Goal: Navigation & Orientation: Find specific page/section

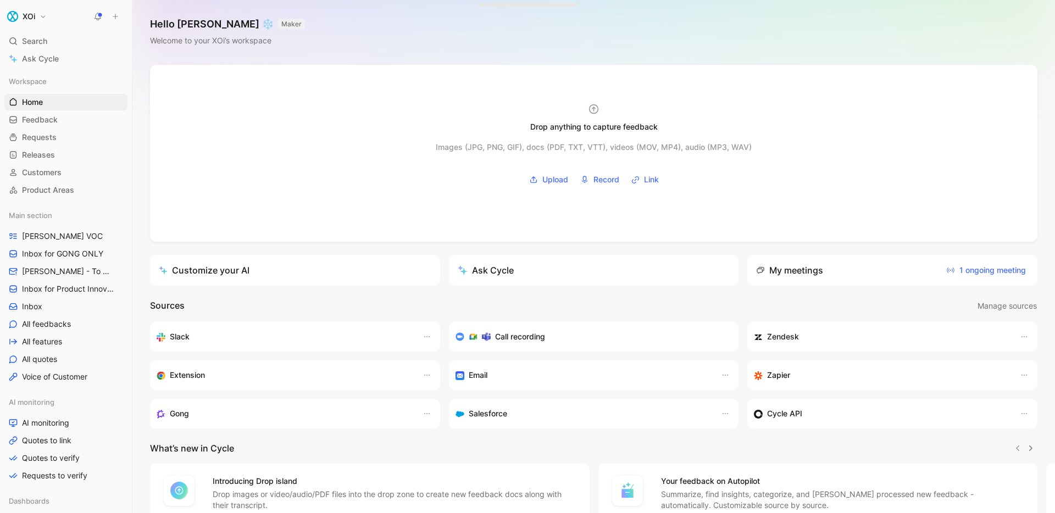
click at [773, 411] on h3 "Cycle API" at bounding box center [784, 413] width 35 height 13
click at [1020, 414] on icon "button" at bounding box center [1024, 413] width 9 height 9
click at [1008, 429] on div "Open settings" at bounding box center [987, 437] width 75 height 16
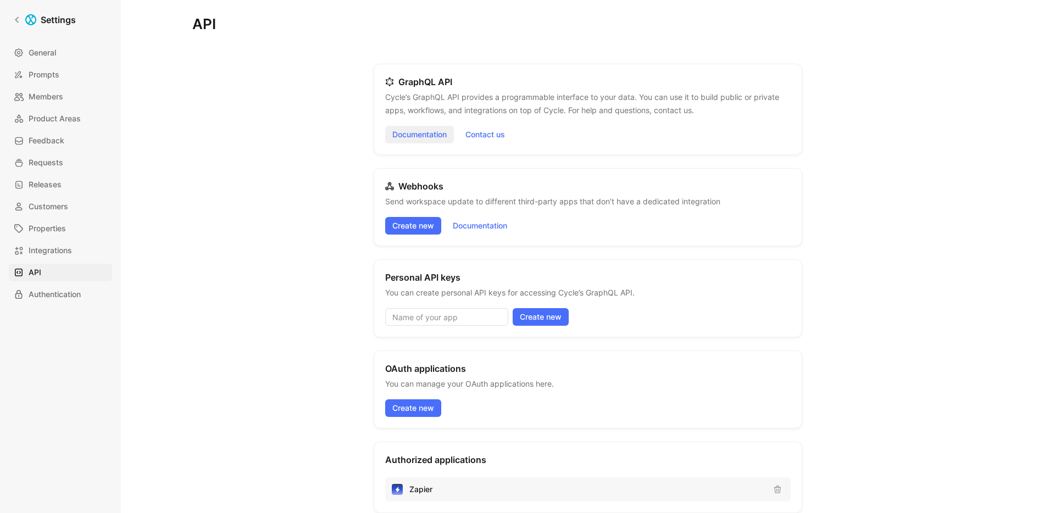
click at [400, 135] on link "Documentation" at bounding box center [419, 135] width 69 height 18
click at [15, 13] on link "Settings" at bounding box center [44, 20] width 71 height 22
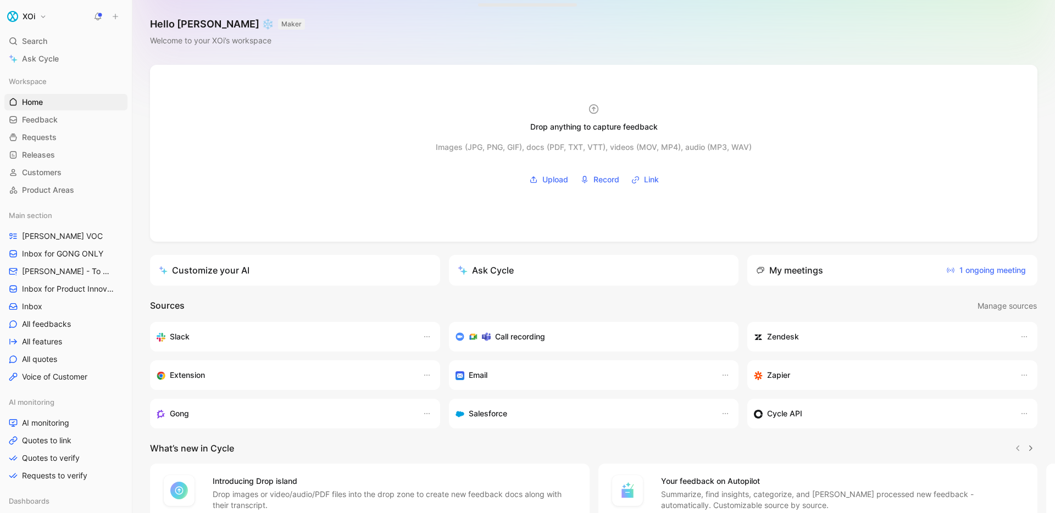
click at [118, 20] on icon at bounding box center [116, 17] width 8 height 8
click at [213, 24] on button "New feedback c" at bounding box center [189, 21] width 118 height 19
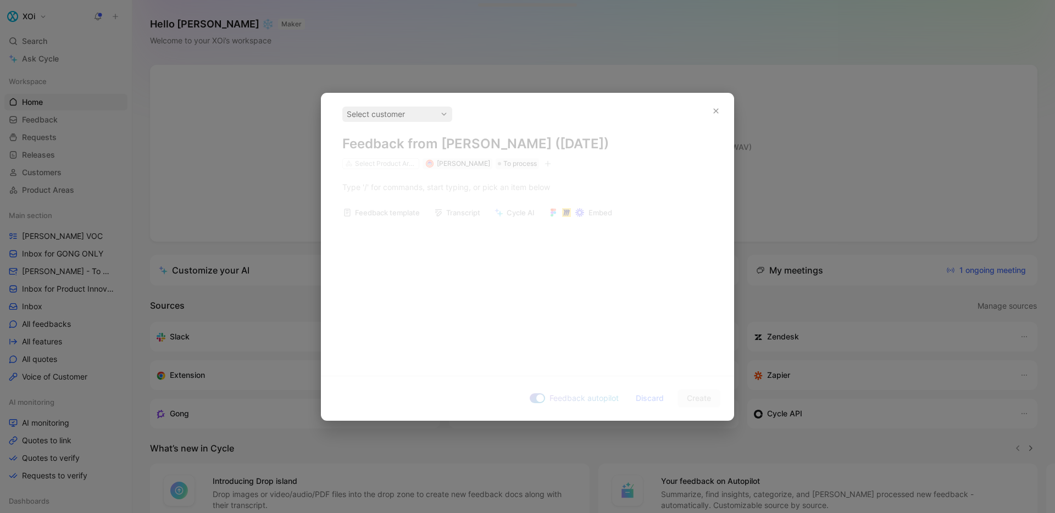
drag, startPoint x: 716, startPoint y: 112, endPoint x: 769, endPoint y: 90, distance: 57.2
click at [716, 112] on icon "button" at bounding box center [716, 111] width 7 height 7
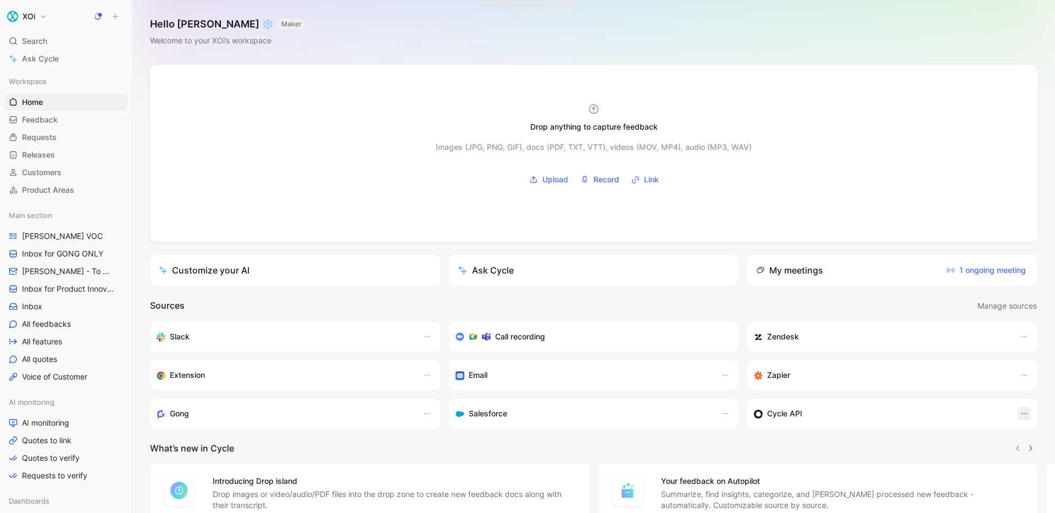
click at [1020, 415] on icon "button" at bounding box center [1024, 413] width 9 height 9
click at [986, 437] on span "Open settings" at bounding box center [993, 437] width 51 height 9
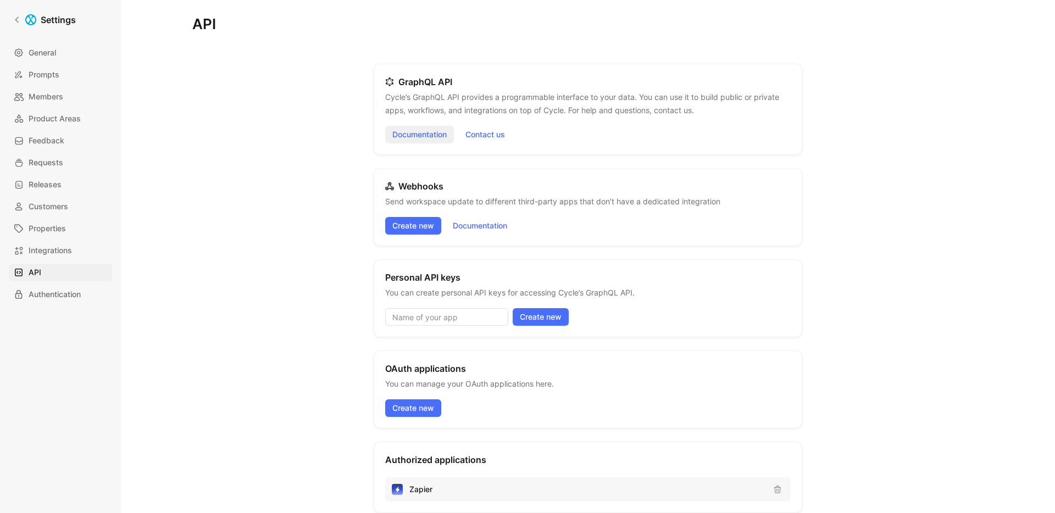
click at [409, 133] on link "Documentation" at bounding box center [419, 135] width 69 height 18
click at [81, 204] on link "Customers" at bounding box center [60, 207] width 103 height 18
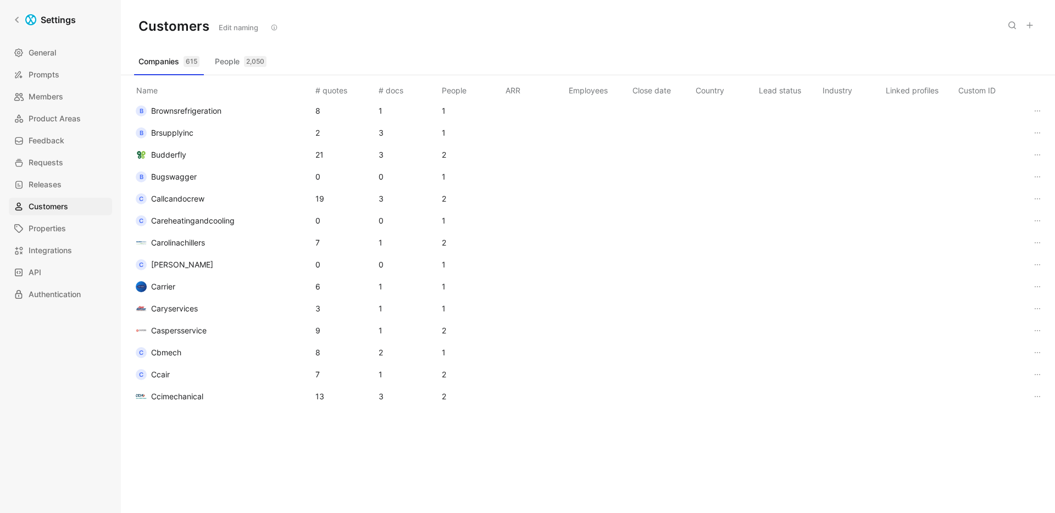
scroll to position [2494, 0]
